Goal: Check status

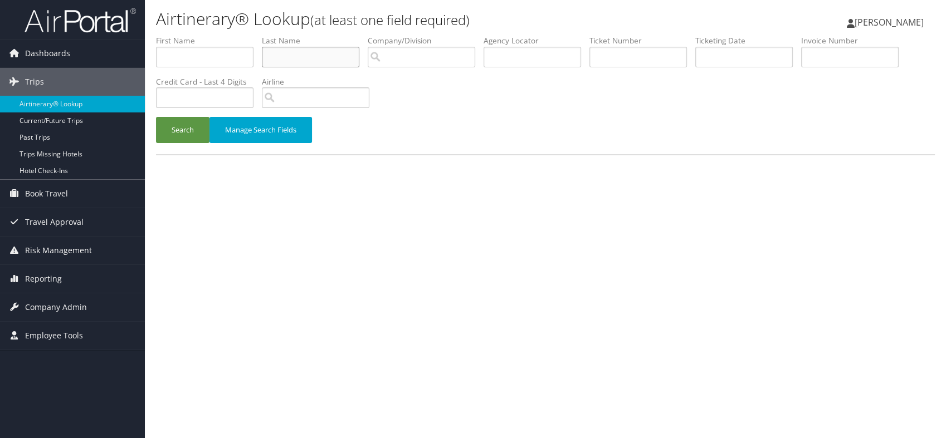
click at [281, 60] on input "text" at bounding box center [310, 57] width 97 height 21
type input "[PERSON_NAME]"
click at [185, 128] on button "Search" at bounding box center [182, 130] width 53 height 26
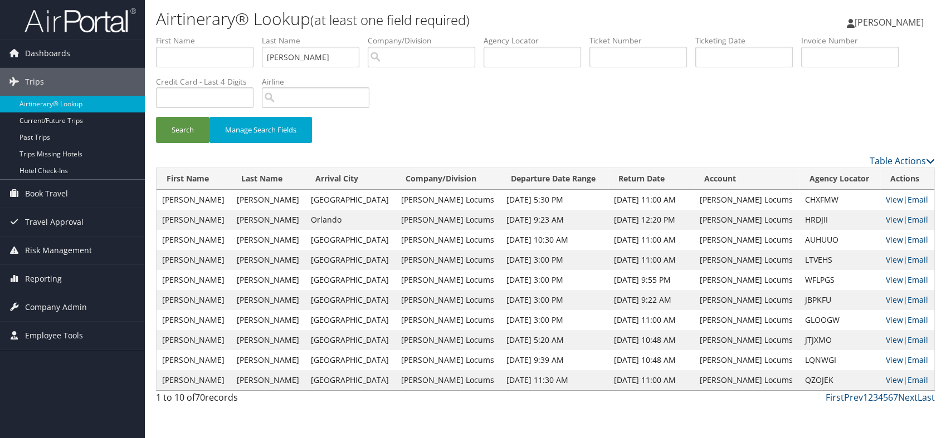
click at [885, 238] on link "View" at bounding box center [893, 239] width 17 height 11
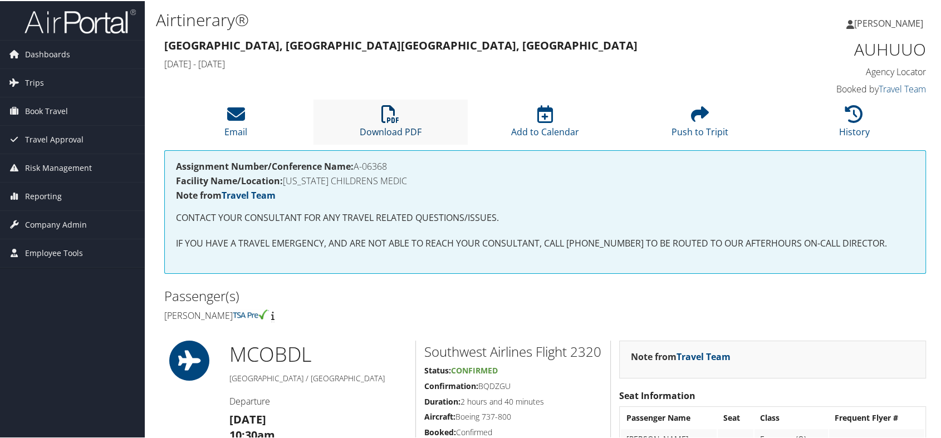
click at [388, 118] on icon at bounding box center [390, 113] width 18 height 18
